Goal: Find specific page/section

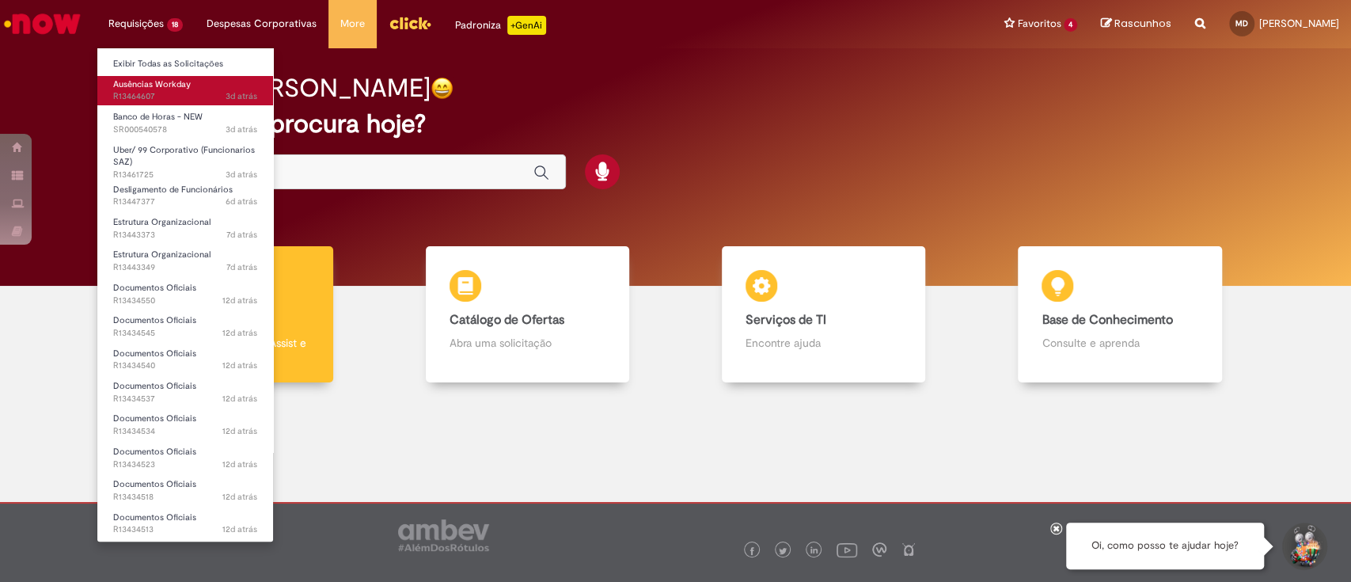
click at [160, 85] on span "Ausências Workday" at bounding box center [152, 84] width 78 height 12
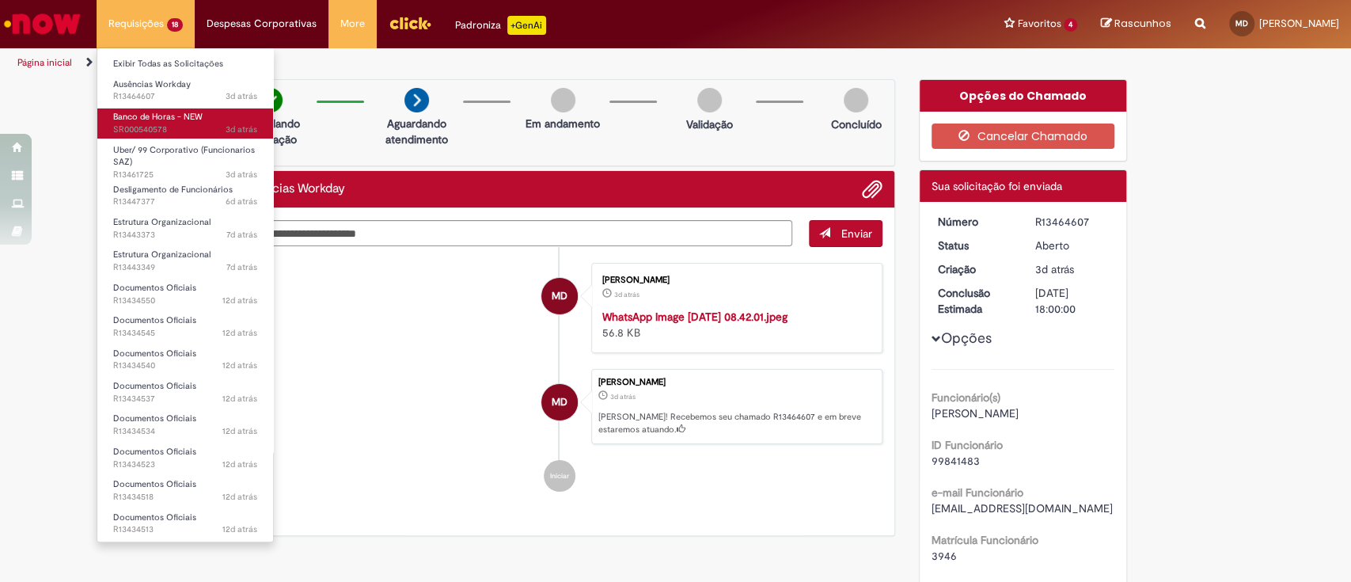
click at [159, 117] on span "Banco de Horas - NEW" at bounding box center [157, 117] width 89 height 12
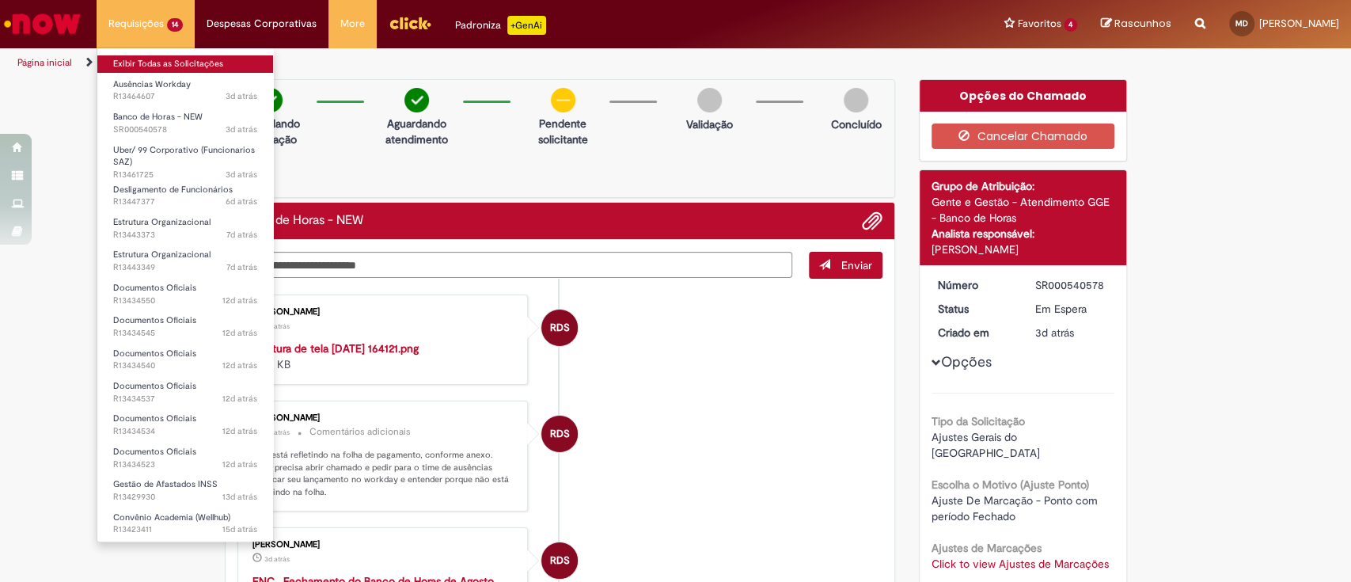
click at [171, 59] on link "Exibir Todas as Solicitações" at bounding box center [185, 63] width 176 height 17
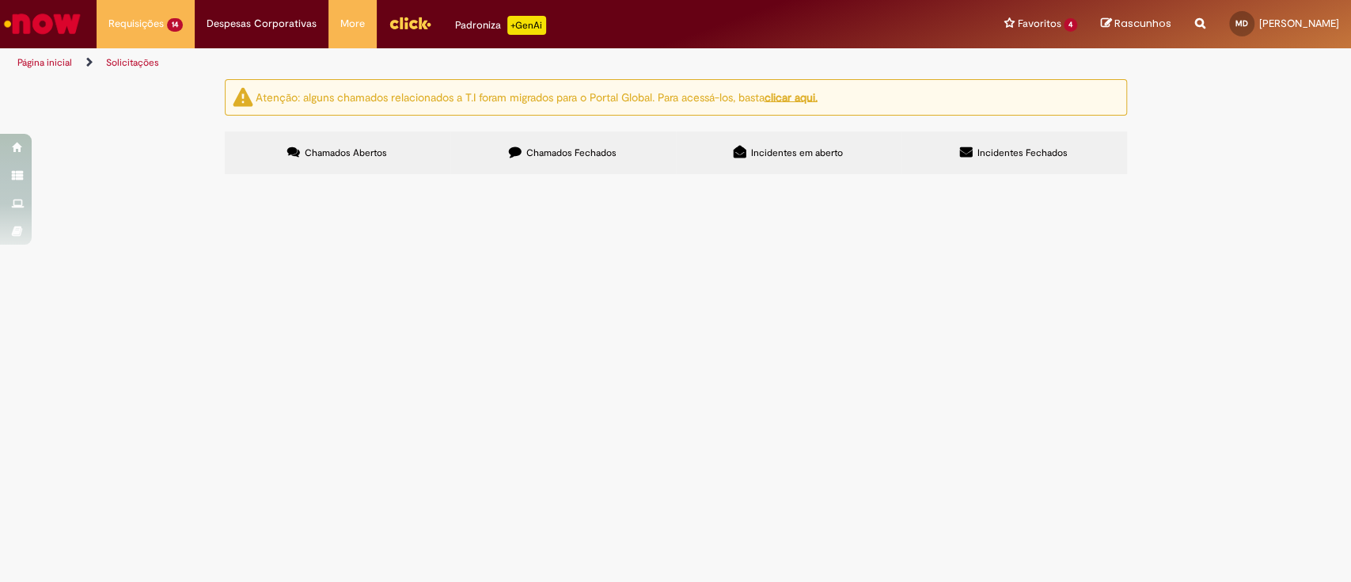
click at [557, 150] on span "Chamados Fechados" at bounding box center [571, 152] width 90 height 13
click at [0, 0] on span "Dúvidas Trabalhistas" at bounding box center [0, 0] width 0 height 0
